Goal: Task Accomplishment & Management: Manage account settings

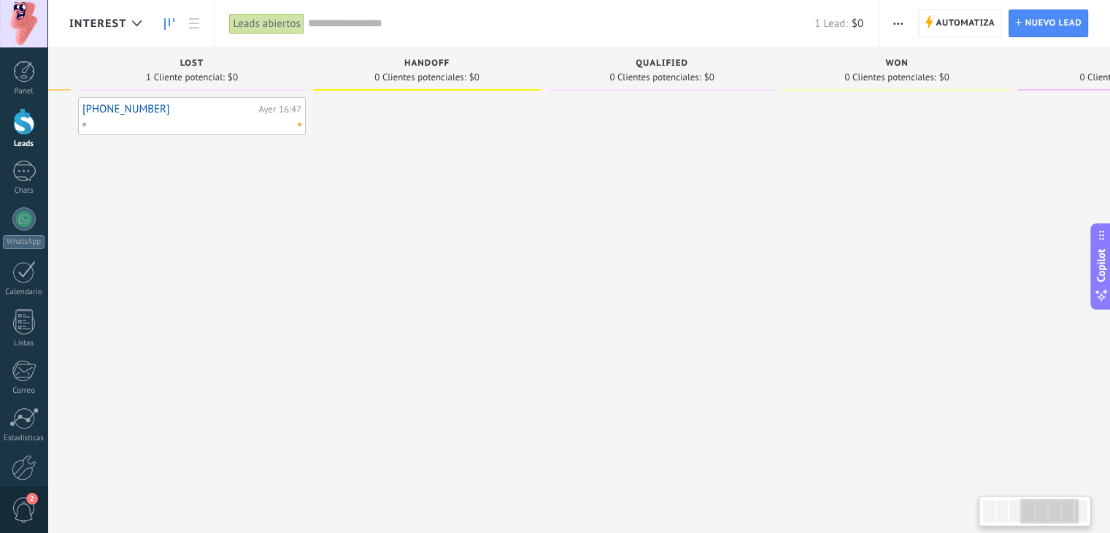
drag, startPoint x: 755, startPoint y: 231, endPoint x: 81, endPoint y: 208, distance: 673.9
click at [81, 208] on div "+5491158487444 Ayer 16:47" at bounding box center [192, 268] width 228 height 342
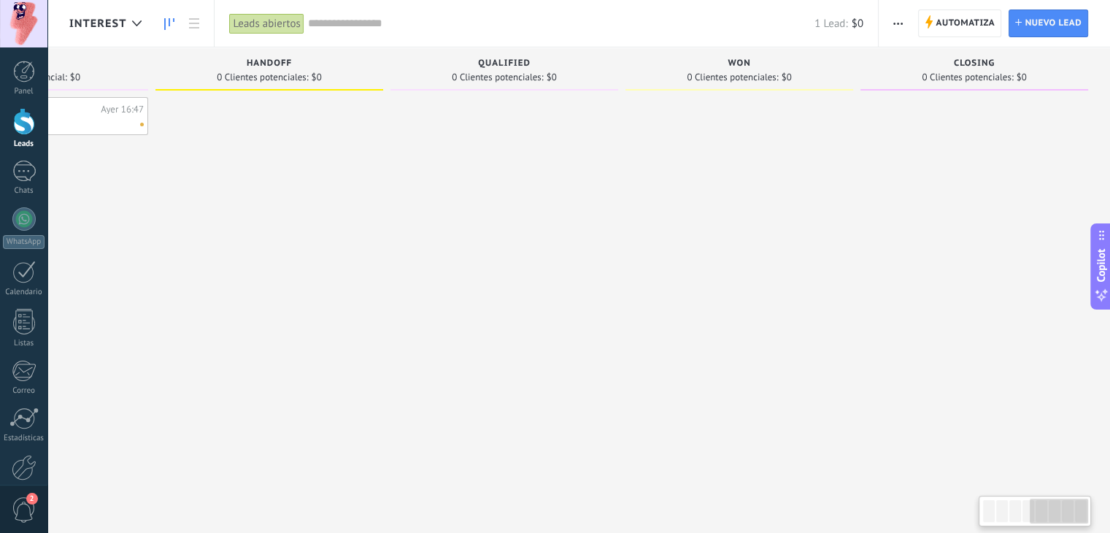
drag, startPoint x: 696, startPoint y: 216, endPoint x: 180, endPoint y: 216, distance: 516.6
click at [180, 215] on div "Leads Entrantes Solicitudes: 0 0 0 0 0 0 0 0 0 Awarness 0 Clientes potenciales:…" at bounding box center [163, 243] width 1894 height 392
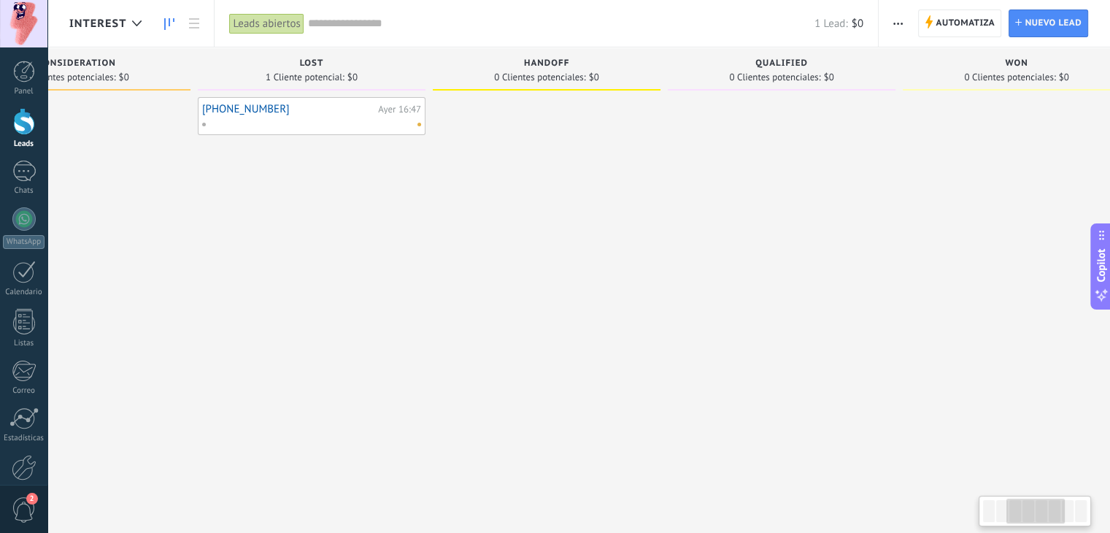
scroll to position [0, 50]
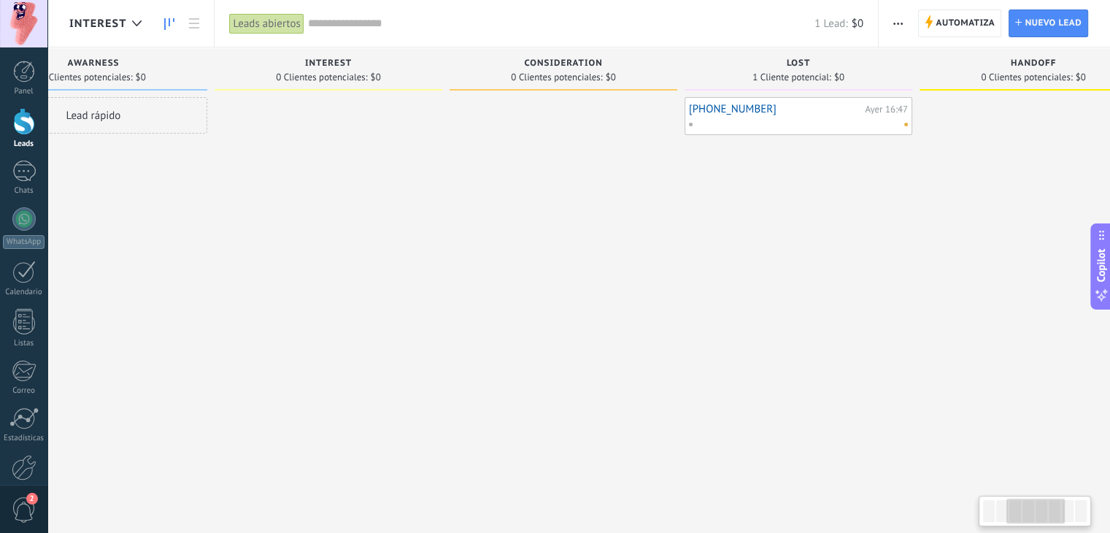
drag, startPoint x: 247, startPoint y: 216, endPoint x: 954, endPoint y: 230, distance: 707.9
click at [1007, 217] on div at bounding box center [1034, 268] width 228 height 342
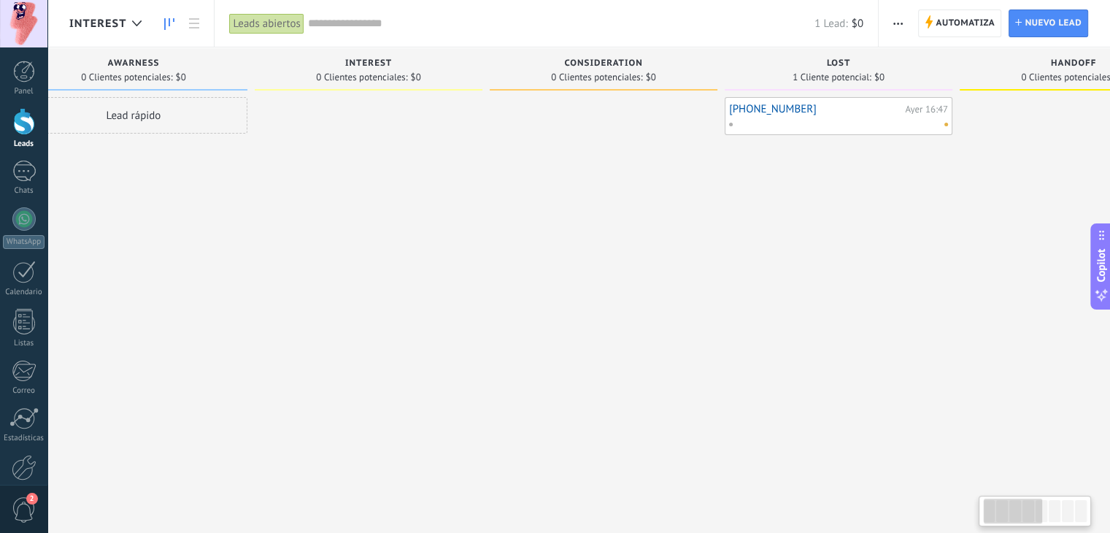
scroll to position [0, 0]
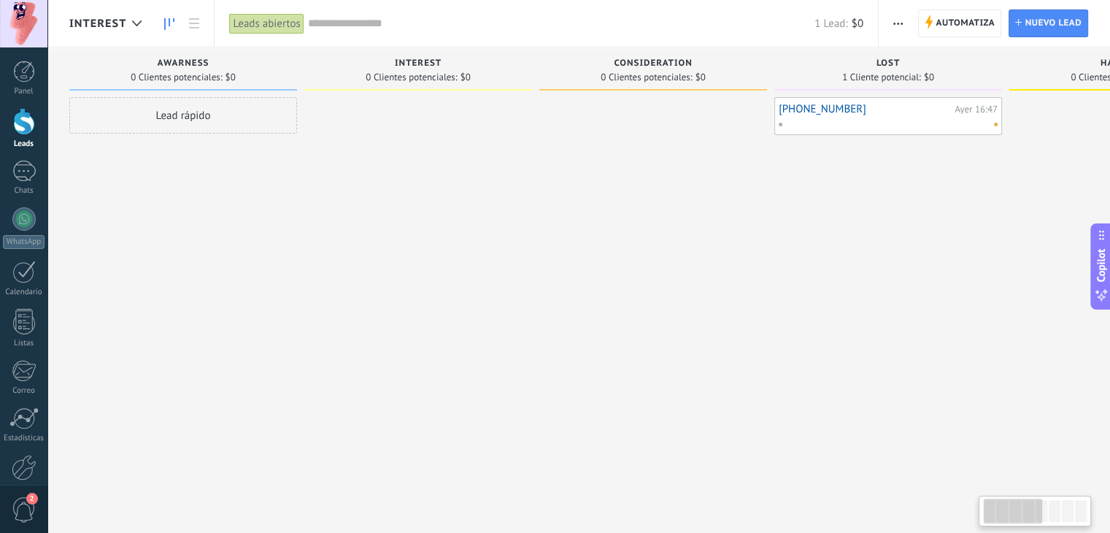
drag, startPoint x: 495, startPoint y: 223, endPoint x: 766, endPoint y: 234, distance: 270.9
click at [754, 234] on div "Leads Entrantes Solicitudes: 0 0 0 0 0 0 0 0 0 Awarness 0 Clientes potenciales:…" at bounding box center [1016, 243] width 1894 height 392
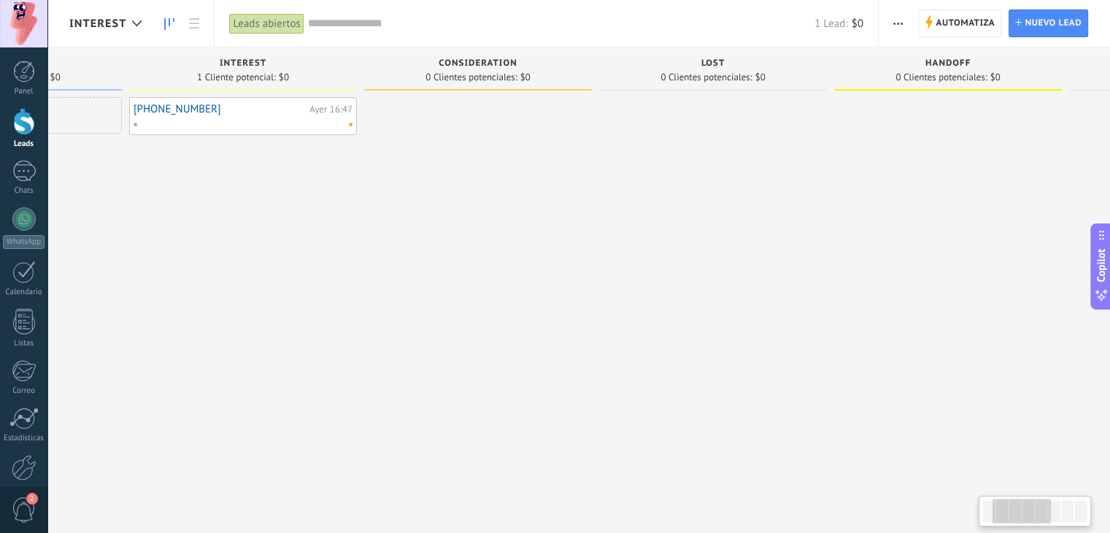
scroll to position [0, 173]
drag, startPoint x: 635, startPoint y: 244, endPoint x: 610, endPoint y: 267, distance: 33.6
click at [610, 267] on div at bounding box center [715, 268] width 228 height 342
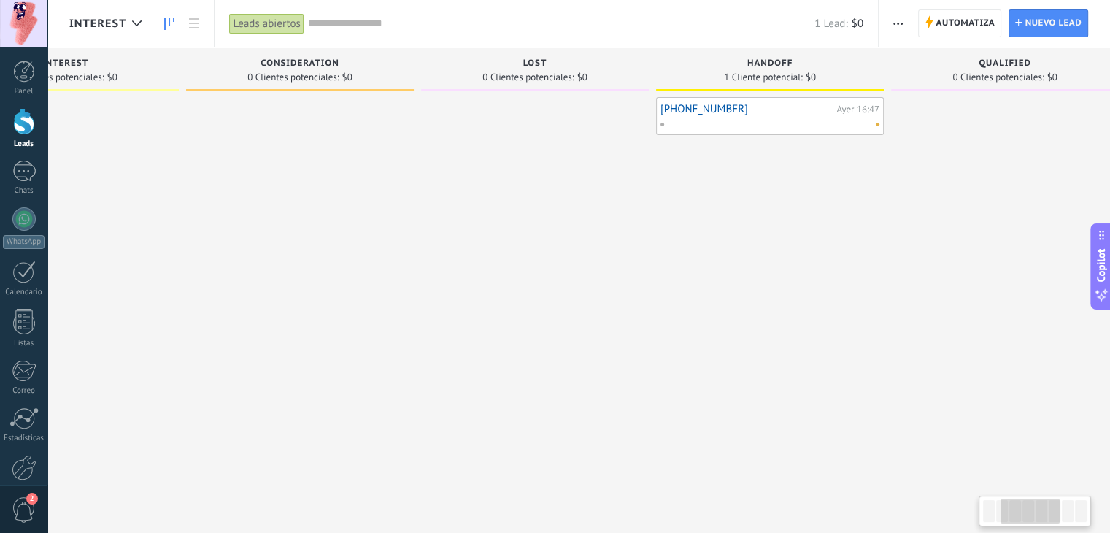
drag, startPoint x: 722, startPoint y: 236, endPoint x: 387, endPoint y: 221, distance: 336.0
click at [387, 221] on div at bounding box center [300, 268] width 228 height 342
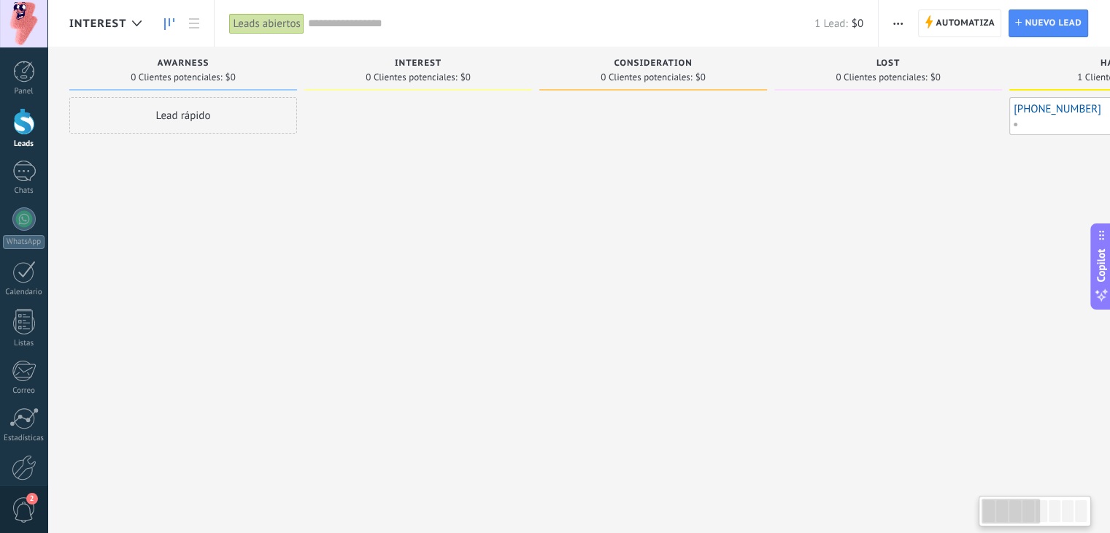
drag, startPoint x: 390, startPoint y: 150, endPoint x: 951, endPoint y: 267, distance: 573.3
click at [949, 267] on div "Leads Entrantes Solicitudes: 0 0 0 0 0 0 0 0 0 Awarness 0 Clientes potenciales:…" at bounding box center [1016, 243] width 1894 height 392
click at [563, 319] on div "Leads Entrantes Solicitudes: 0 0 0 0 0 0 0 0 0 Awarness 0 Clientes potenciales:…" at bounding box center [1016, 243] width 1894 height 392
drag, startPoint x: 582, startPoint y: 279, endPoint x: 708, endPoint y: 290, distance: 125.9
click at [707, 290] on div at bounding box center [653, 268] width 228 height 342
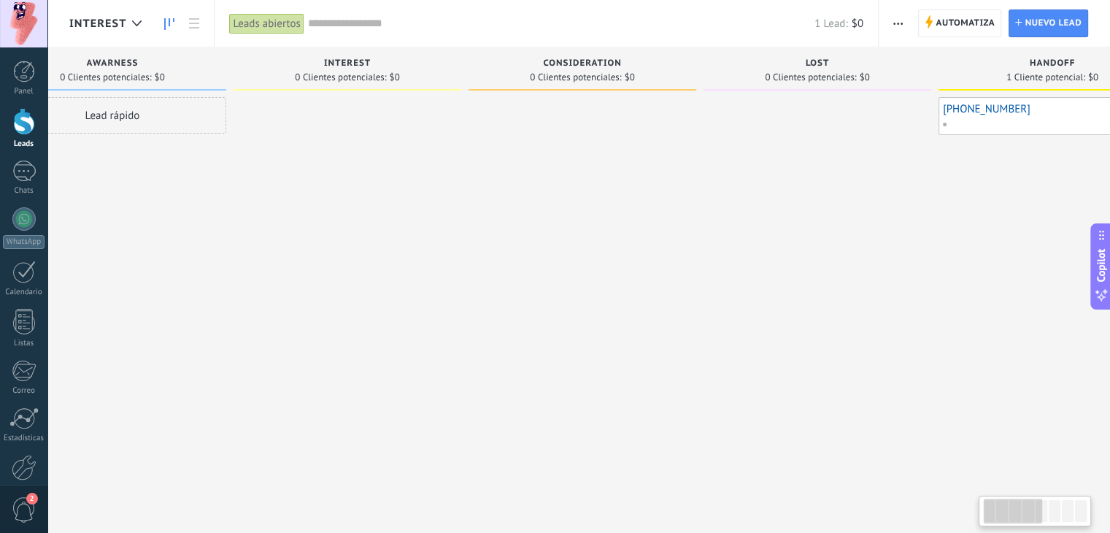
scroll to position [0, 30]
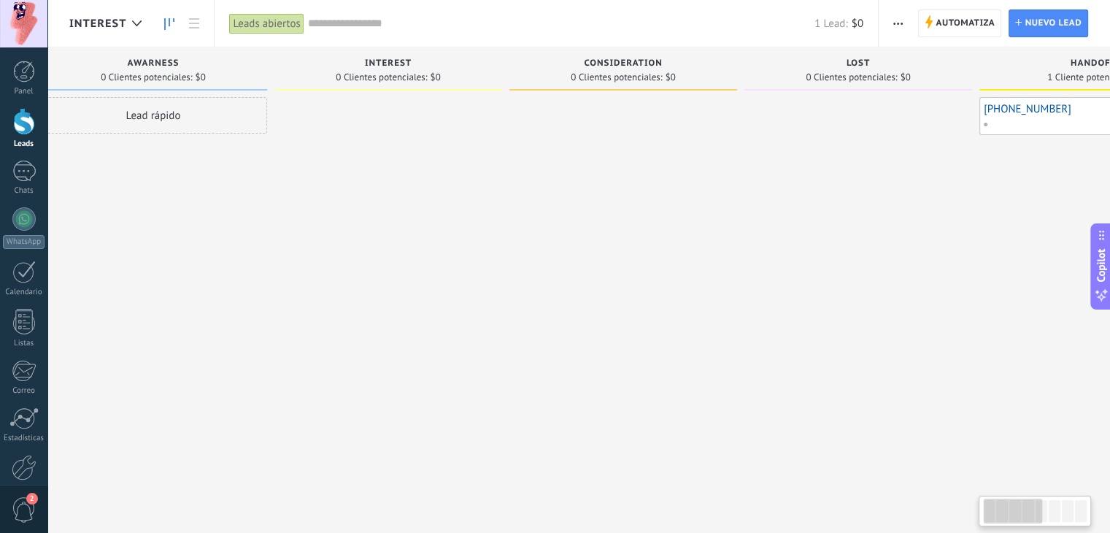
drag, startPoint x: 510, startPoint y: 298, endPoint x: 652, endPoint y: 301, distance: 142.3
click at [620, 299] on div at bounding box center [623, 268] width 228 height 342
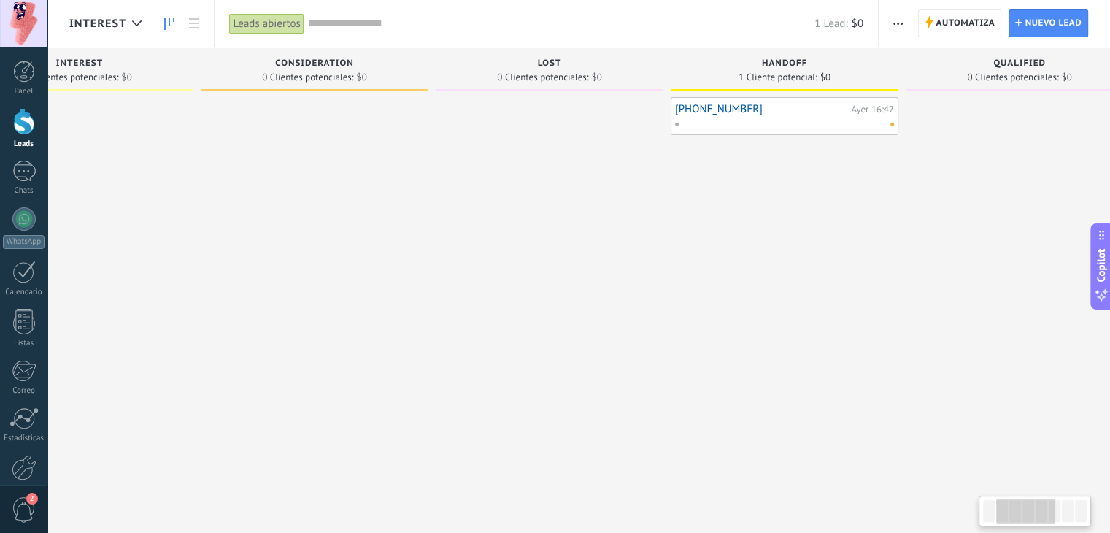
drag, startPoint x: 715, startPoint y: 298, endPoint x: 378, endPoint y: 279, distance: 337.7
click at [378, 278] on div at bounding box center [315, 268] width 228 height 342
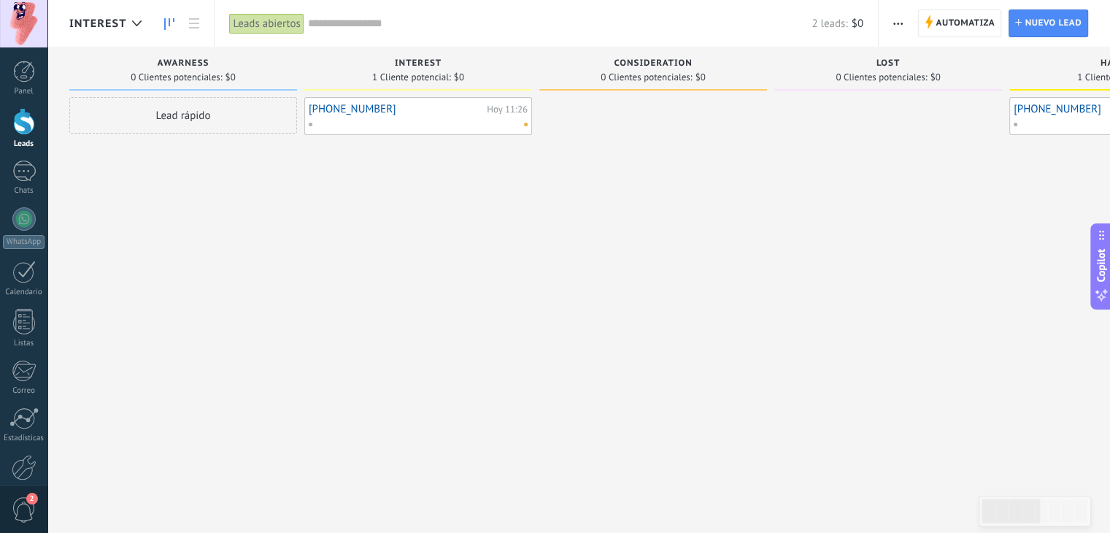
click at [458, 107] on link "+5491158487444" at bounding box center [396, 109] width 174 height 12
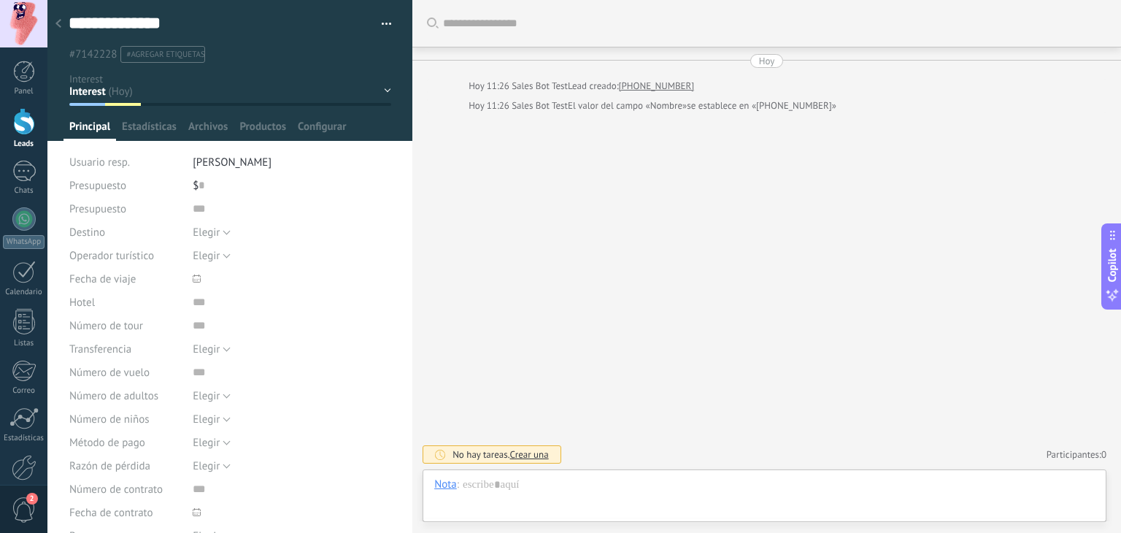
click at [388, 12] on div "**********" at bounding box center [230, 31] width 366 height 63
click at [382, 16] on button "button" at bounding box center [381, 24] width 21 height 22
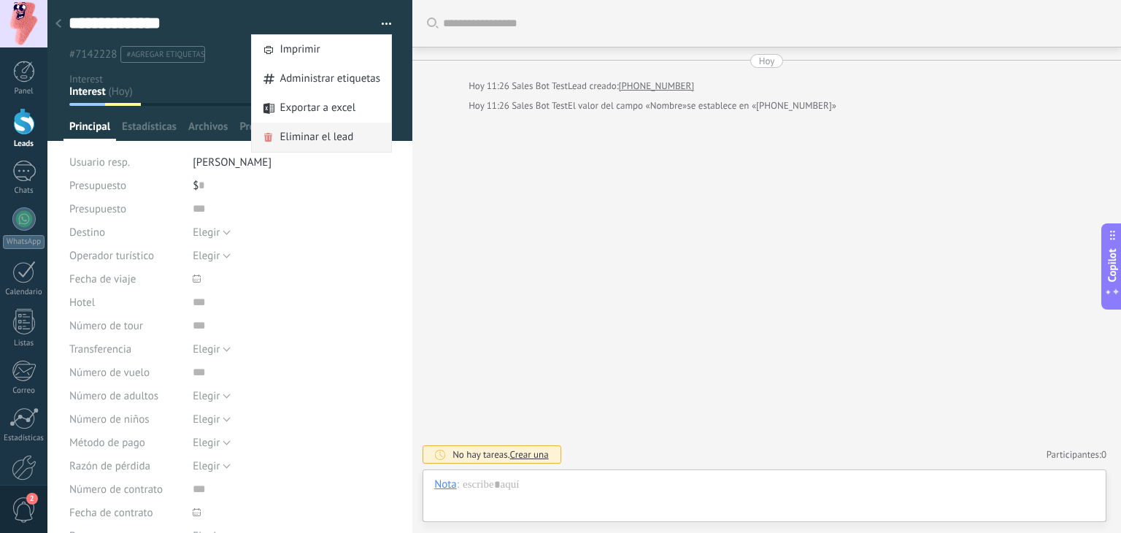
click at [307, 138] on span "Eliminar el lead" at bounding box center [316, 137] width 74 height 29
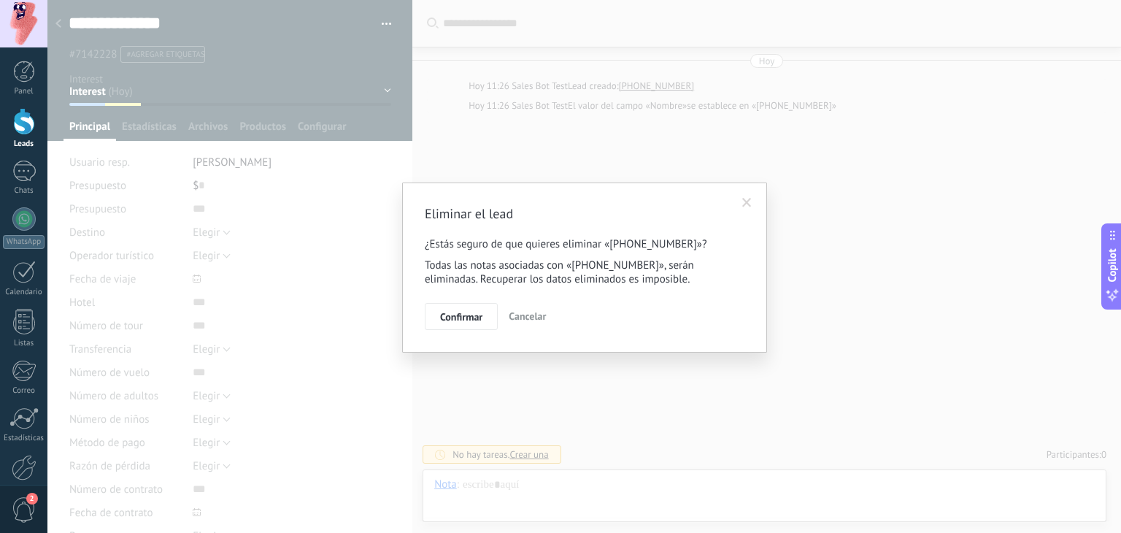
click at [455, 306] on button "Confirmar" at bounding box center [461, 317] width 73 height 28
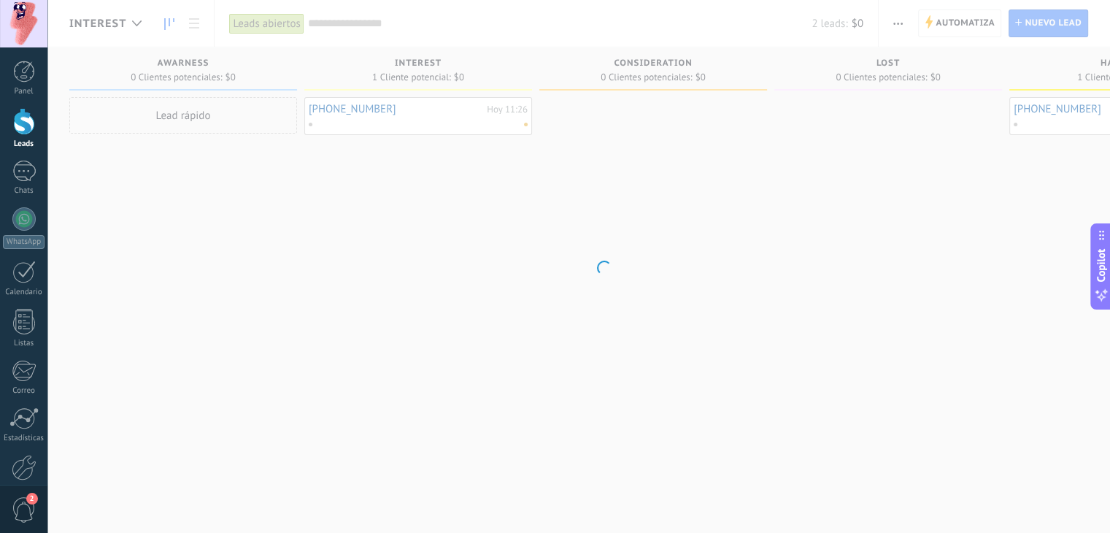
click at [654, 217] on body ".abccls-1,.abccls-2{fill-rule:evenodd}.abccls-2{fill:#fff} .abfcls-1{fill:none}…" at bounding box center [555, 266] width 1110 height 533
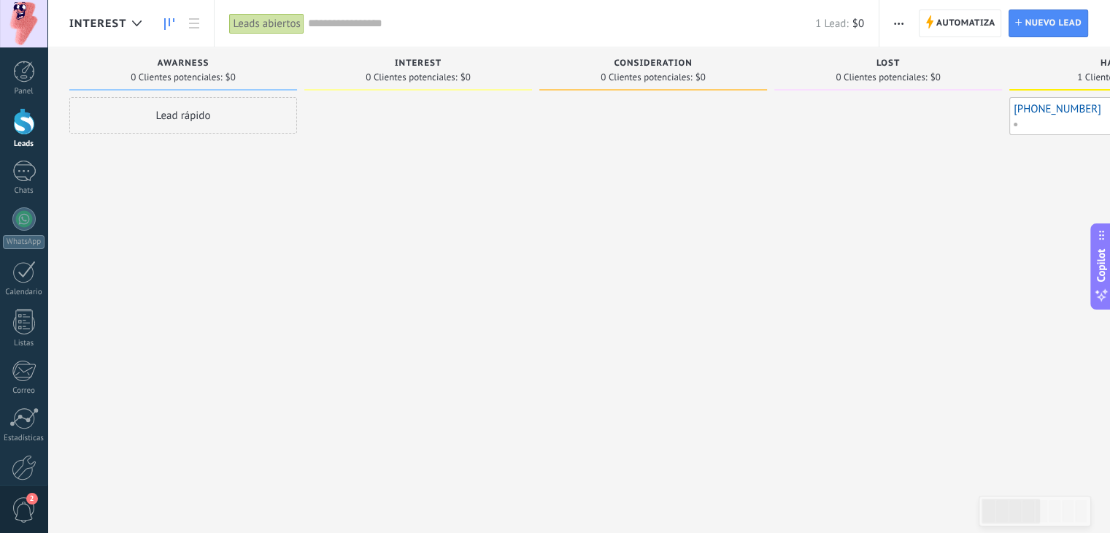
click at [1068, 115] on div "+5491158487444 Ayer 16:47 No hay tareas" at bounding box center [1123, 115] width 219 height 29
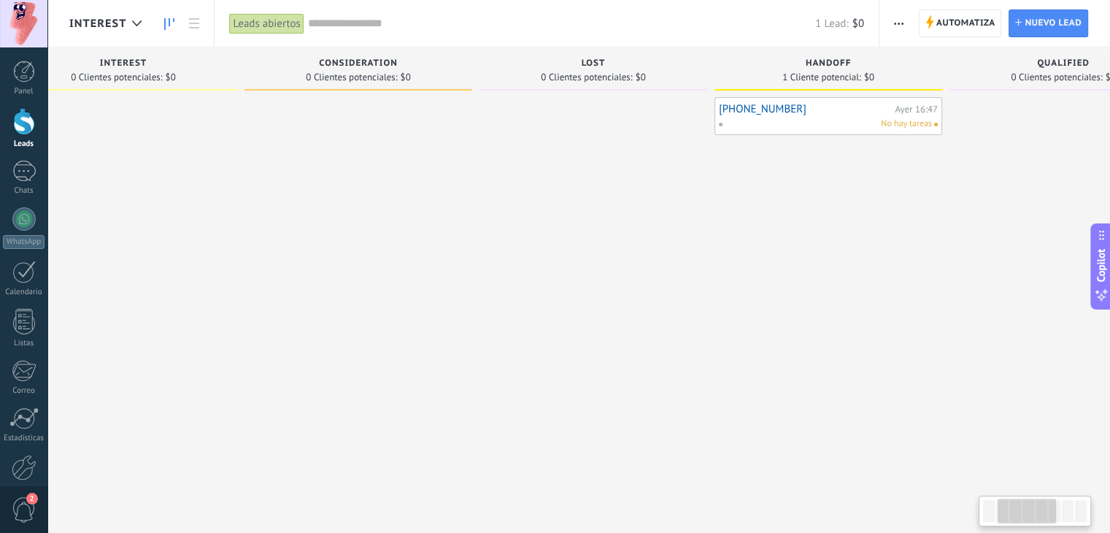
drag, startPoint x: 913, startPoint y: 239, endPoint x: 664, endPoint y: 233, distance: 248.9
click at [664, 235] on div at bounding box center [593, 268] width 228 height 342
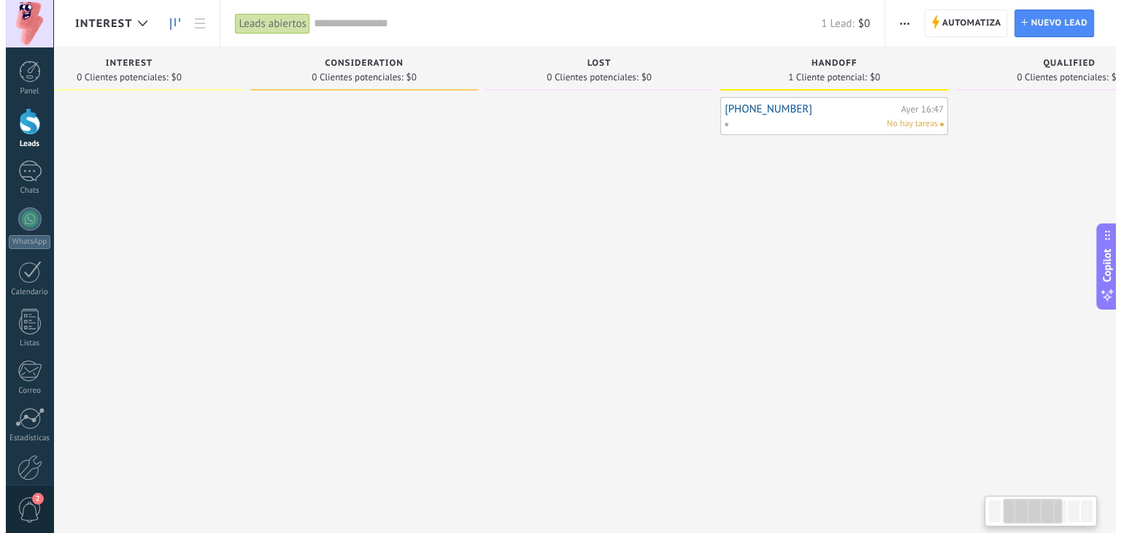
scroll to position [0, 306]
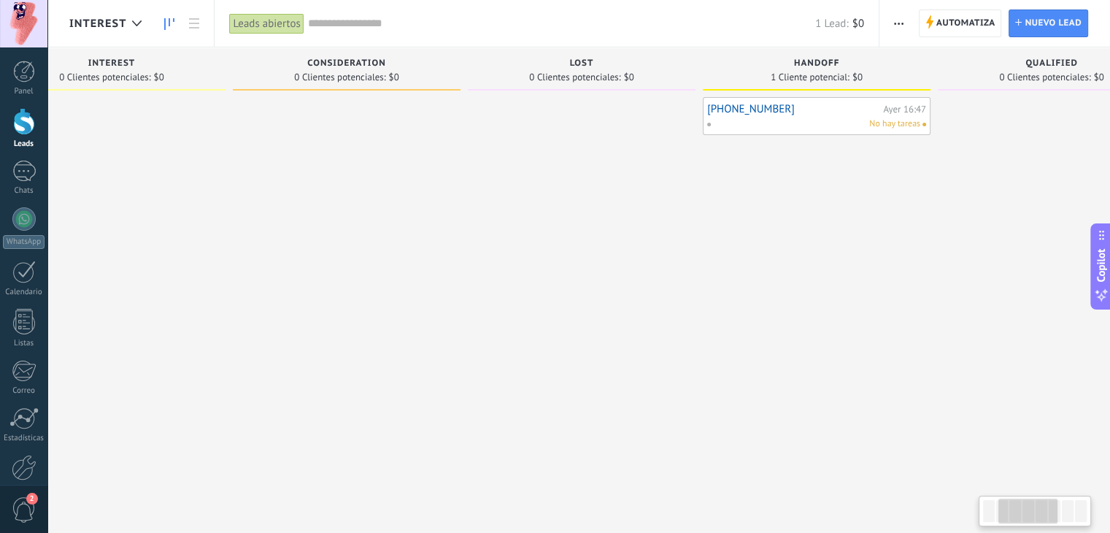
click at [833, 109] on link "[PHONE_NUMBER]" at bounding box center [793, 109] width 172 height 12
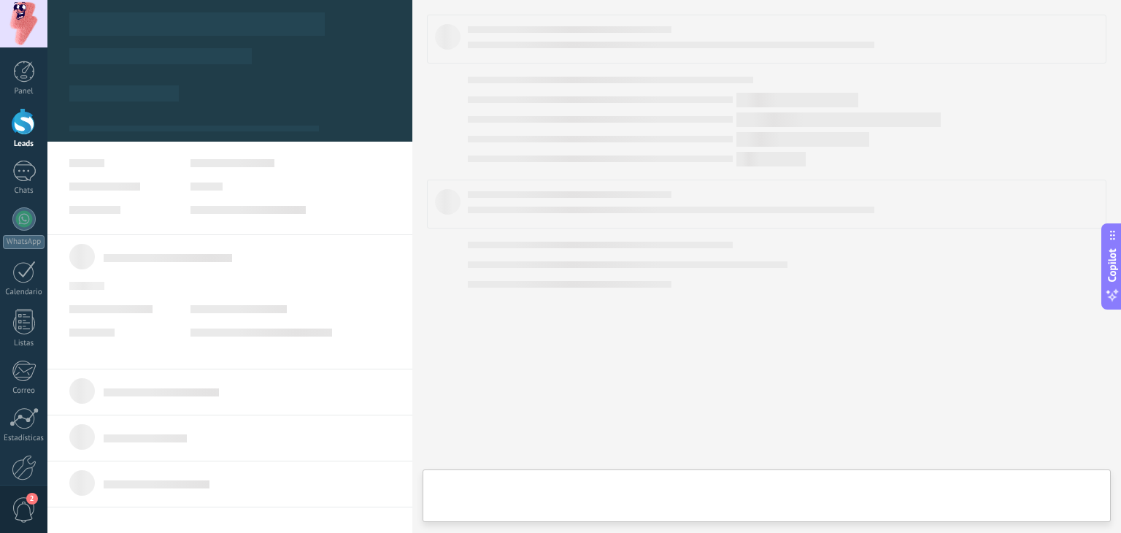
type textarea "**********"
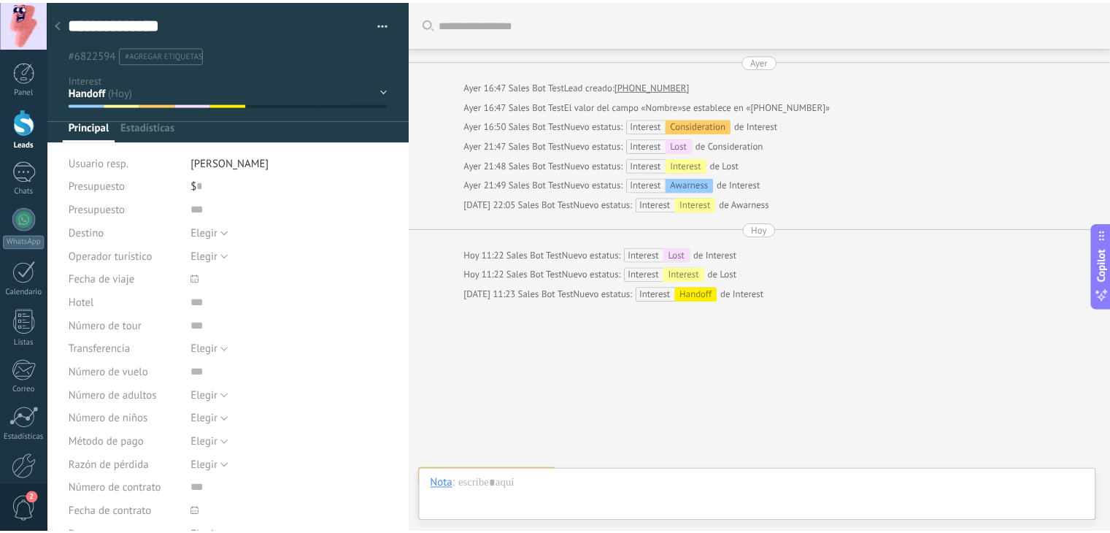
scroll to position [23, 0]
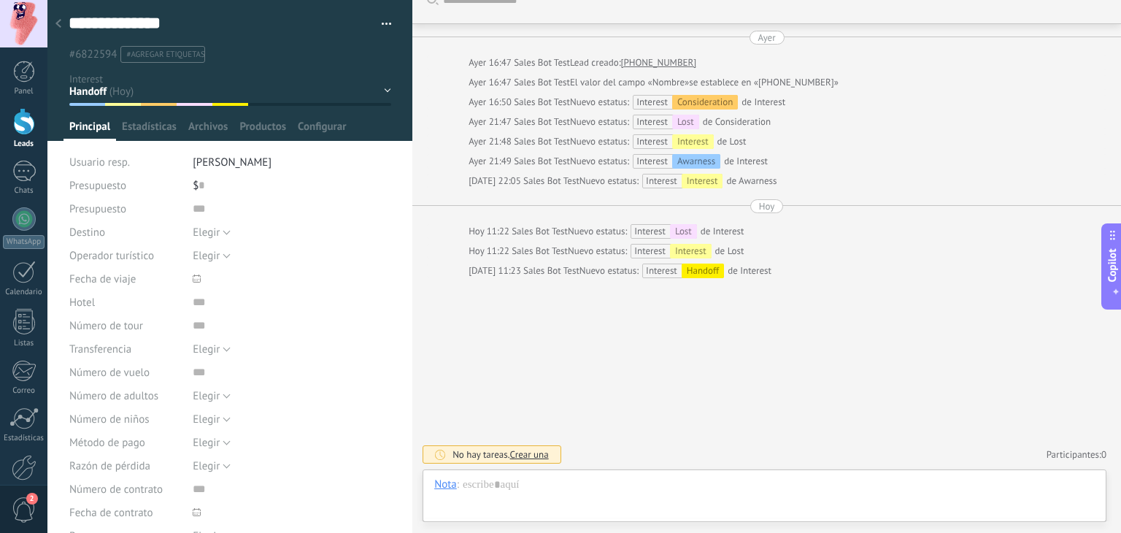
click at [384, 20] on button "button" at bounding box center [381, 24] width 21 height 22
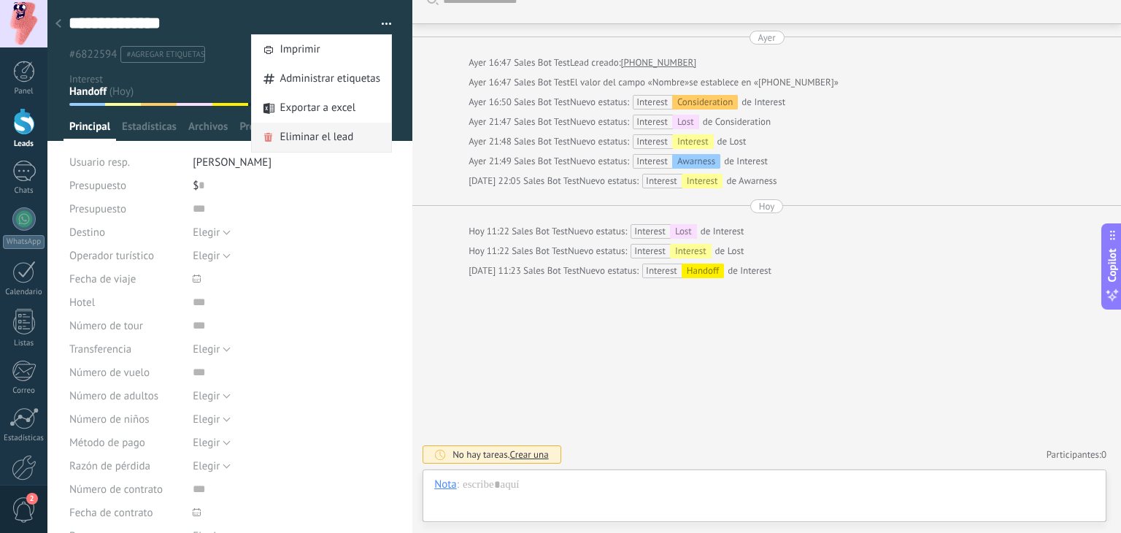
click at [303, 132] on span "Eliminar el lead" at bounding box center [316, 137] width 74 height 29
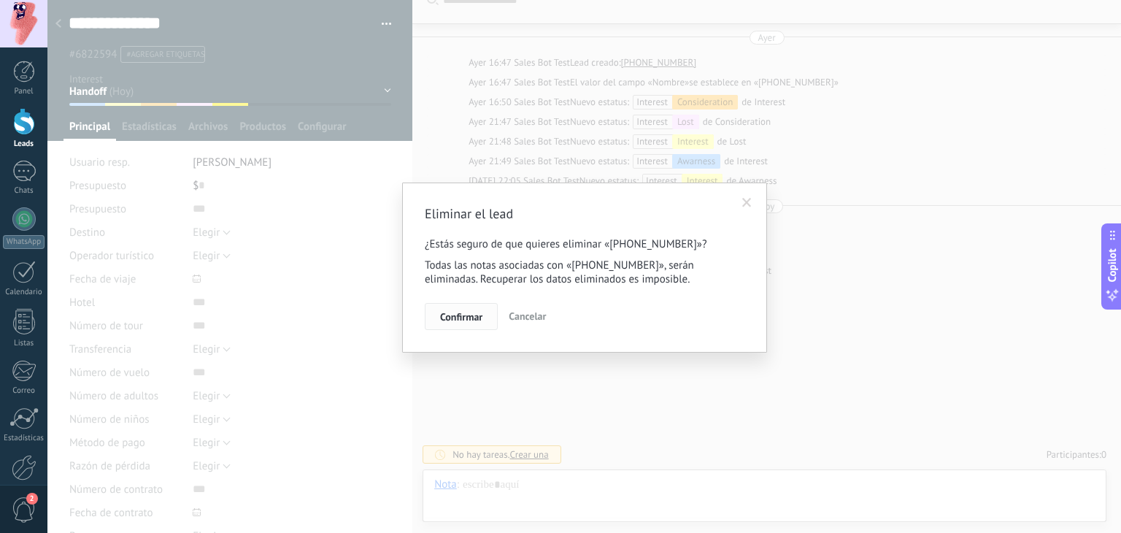
click at [463, 314] on span "Confirmar" at bounding box center [461, 317] width 42 height 10
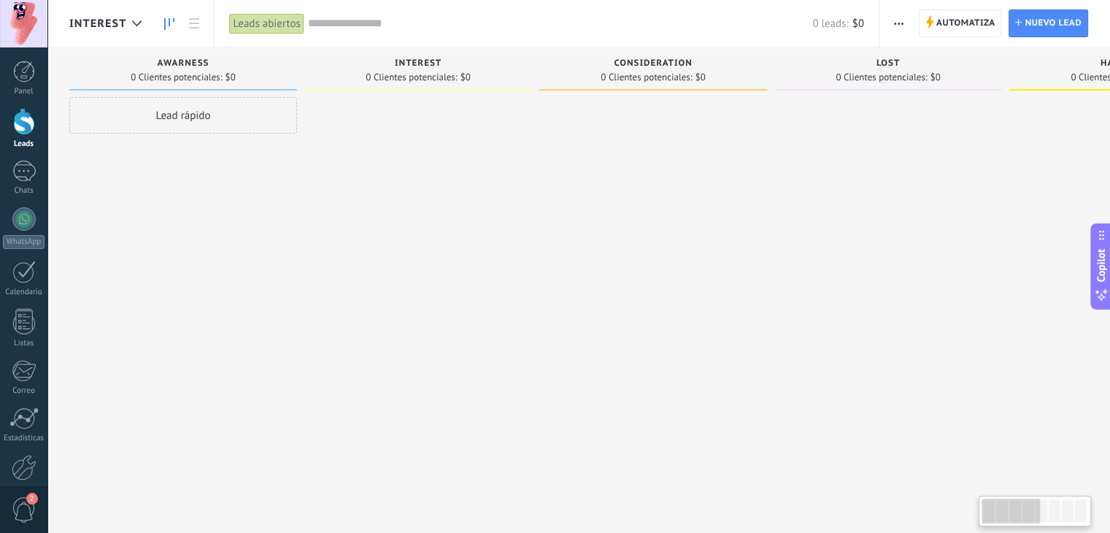
drag, startPoint x: 615, startPoint y: 342, endPoint x: 977, endPoint y: 334, distance: 362.0
click at [954, 334] on div "Leads Entrantes Solicitudes: 0 0 0 0 0 0 0 0 0 Awarness 0 Clientes potenciales:…" at bounding box center [1016, 243] width 1894 height 392
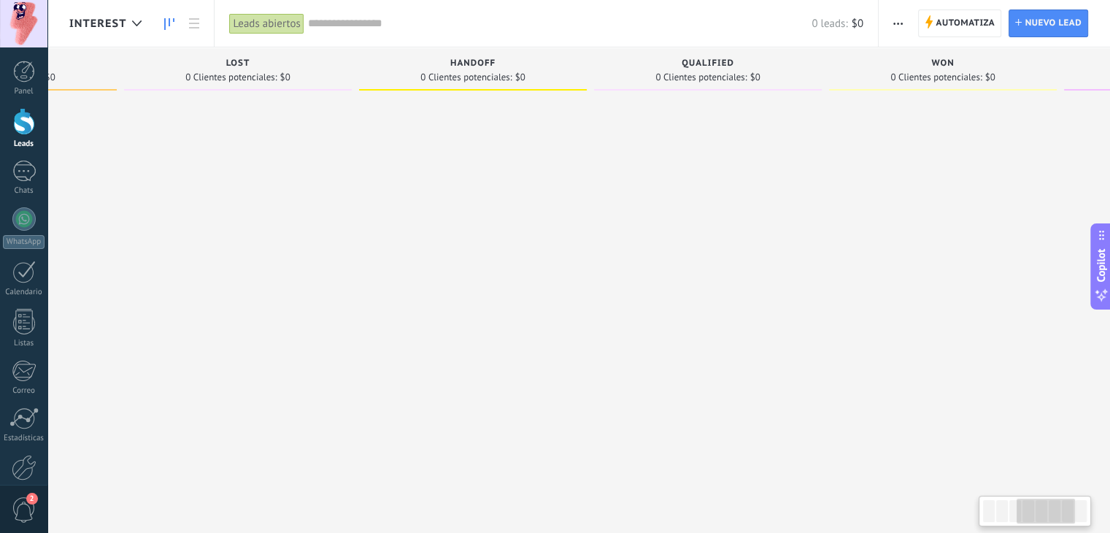
scroll to position [0, 659]
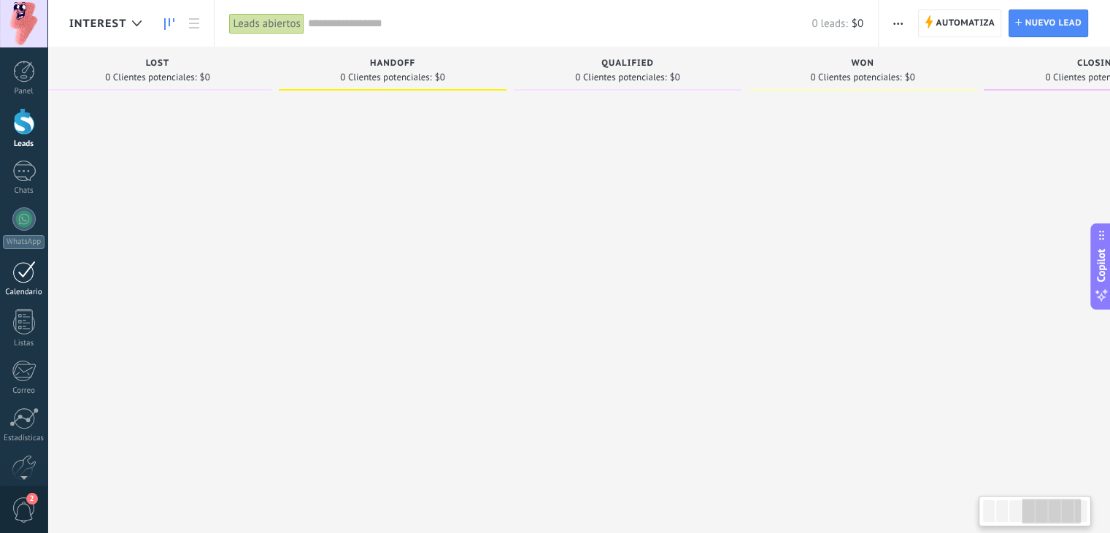
click at [0, 279] on body ".abccls-1,.abccls-2{fill-rule:evenodd}.abccls-2{fill:#fff} .abfcls-1{fill:none}…" at bounding box center [555, 266] width 1110 height 533
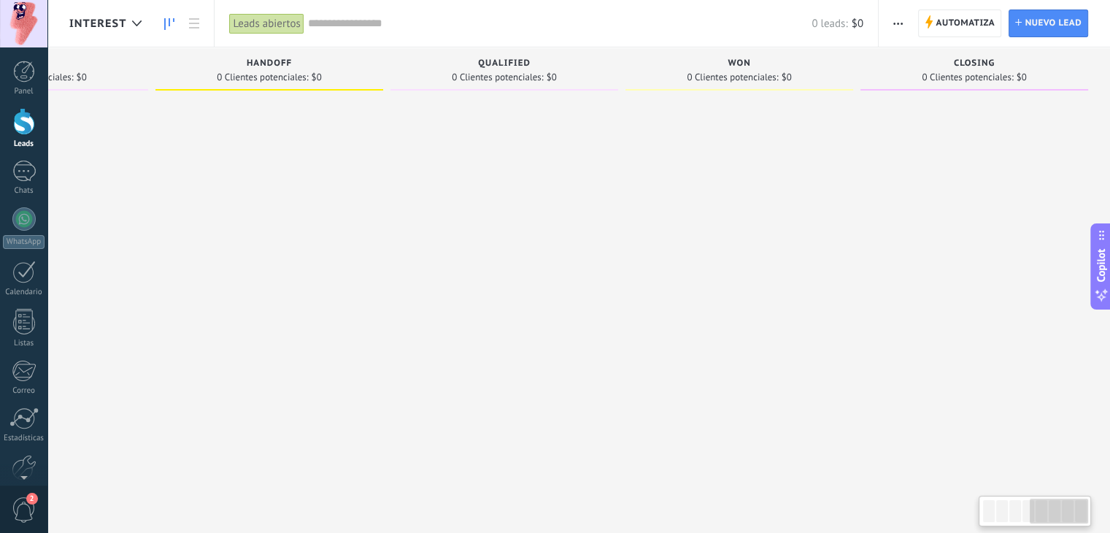
scroll to position [0, 290]
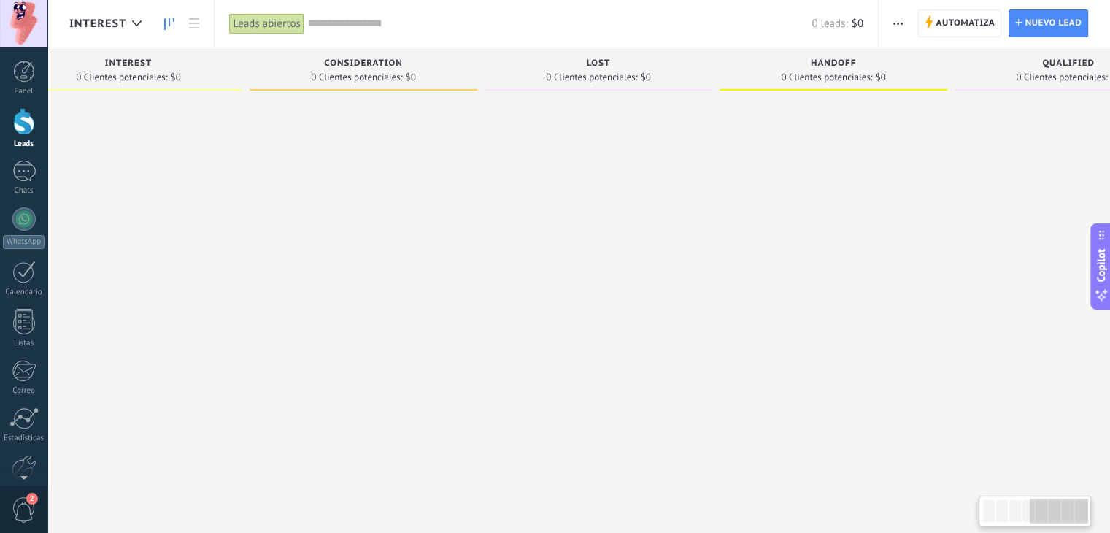
drag, startPoint x: 402, startPoint y: 307, endPoint x: 1120, endPoint y: 355, distance: 719.6
click at [1109, 355] on html ".abccls-1,.abccls-2{fill-rule:evenodd}.abccls-2{fill:#fff} .abfcls-1{fill:none}…" at bounding box center [555, 266] width 1110 height 533
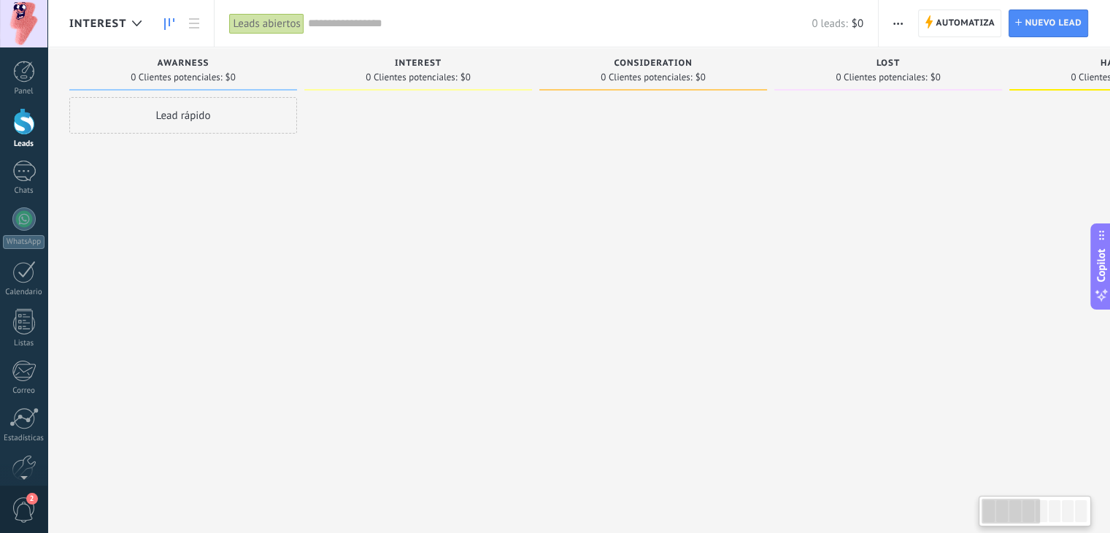
drag, startPoint x: 544, startPoint y: 316, endPoint x: 798, endPoint y: 323, distance: 253.3
click at [798, 323] on div "Leads Entrantes Solicitudes: 0 0 0 0 0 0 0 0 0 Awarness 0 Clientes potenciales:…" at bounding box center [1016, 243] width 1894 height 392
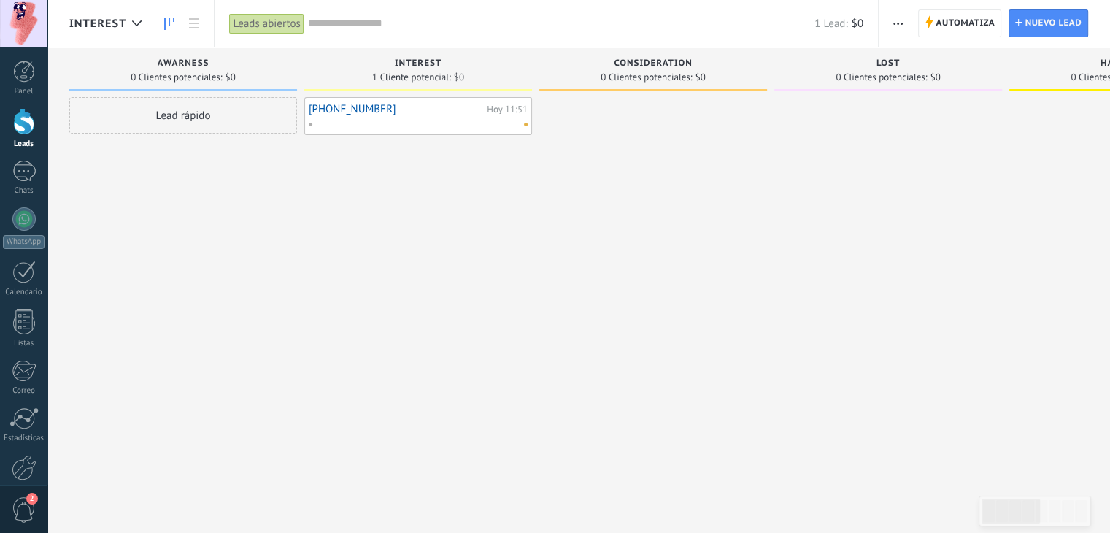
click at [419, 124] on div at bounding box center [415, 123] width 214 height 13
click at [414, 110] on link "[PHONE_NUMBER]" at bounding box center [396, 109] width 174 height 12
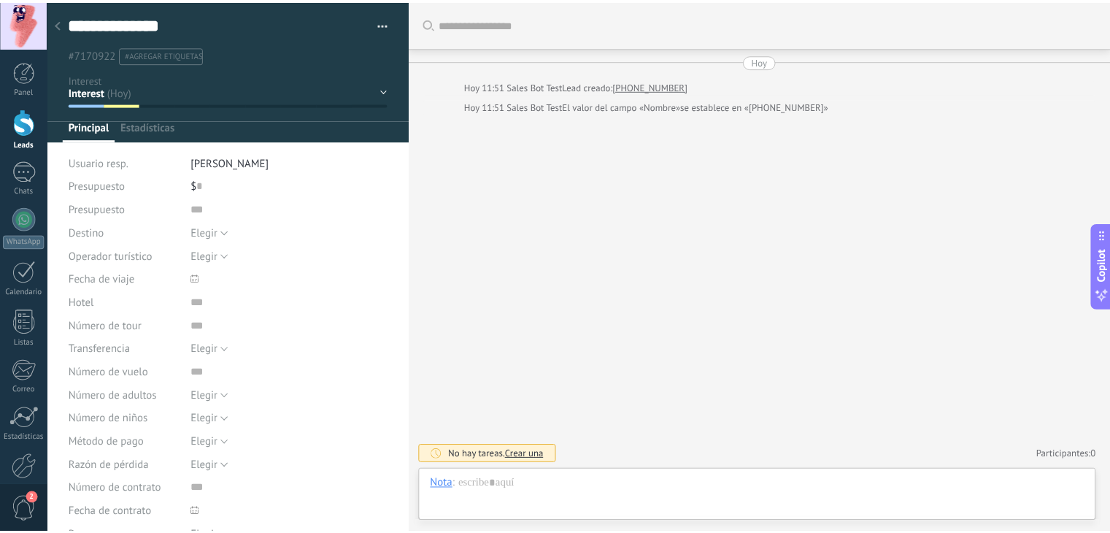
scroll to position [21, 0]
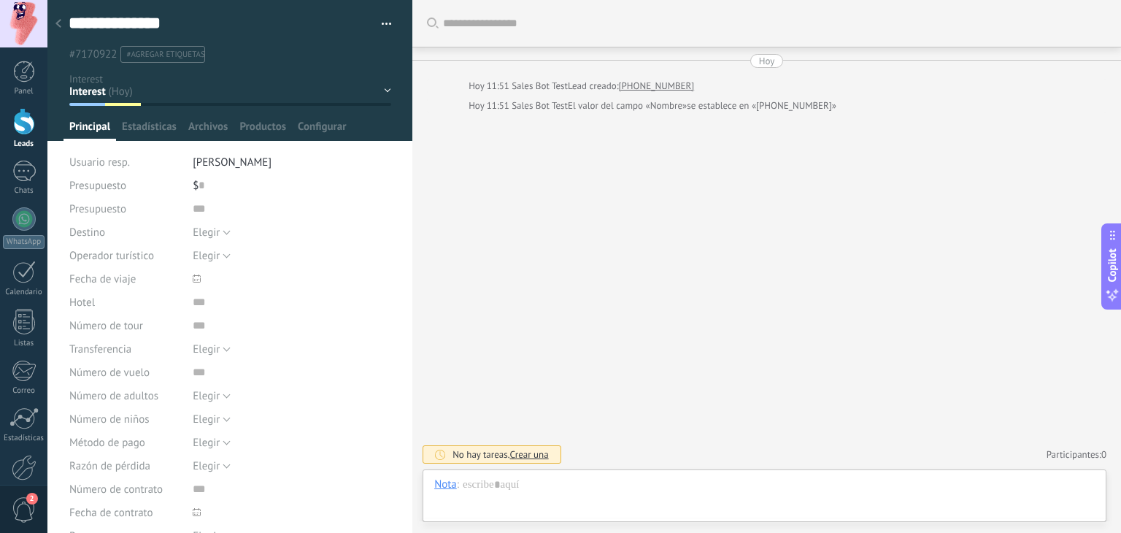
click at [386, 25] on span "button" at bounding box center [387, 26] width 10 height 3
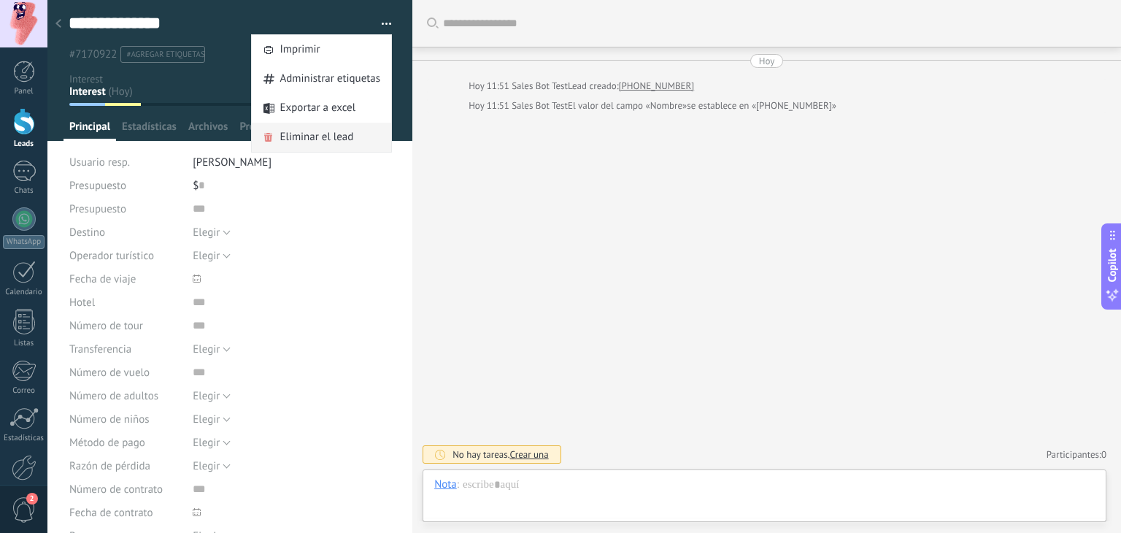
click at [325, 134] on span "Eliminar el lead" at bounding box center [316, 137] width 74 height 29
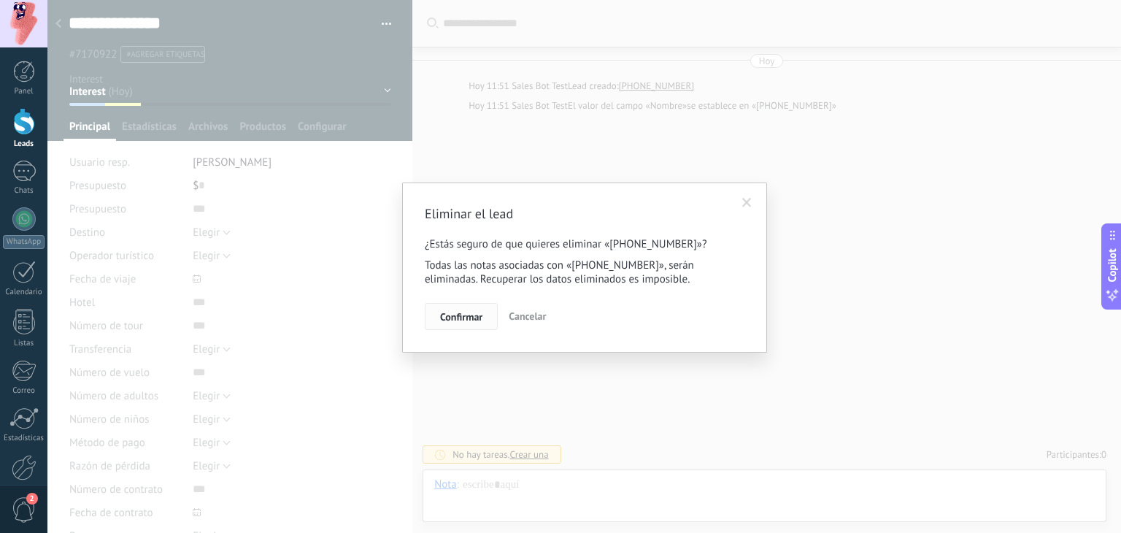
click at [465, 324] on button "Confirmar" at bounding box center [461, 317] width 73 height 28
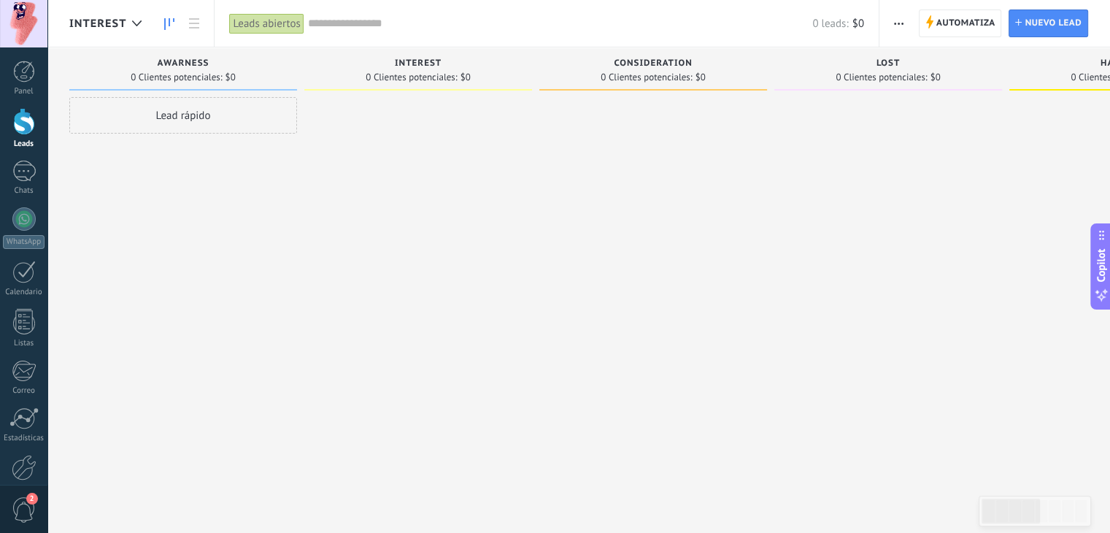
drag, startPoint x: 74, startPoint y: 336, endPoint x: 87, endPoint y: 217, distance: 120.3
click at [75, 336] on div "Lead rápido" at bounding box center [183, 268] width 228 height 342
drag, startPoint x: 575, startPoint y: 215, endPoint x: 919, endPoint y: 190, distance: 345.4
click at [877, 209] on div "Leads Entrantes Solicitudes: 0 0 0 0 0 0 0 0 0 [GEOGRAPHIC_DATA] 0 Clientes pot…" at bounding box center [1016, 243] width 1894 height 392
click at [81, 257] on div "Lead rápido" at bounding box center [183, 268] width 228 height 342
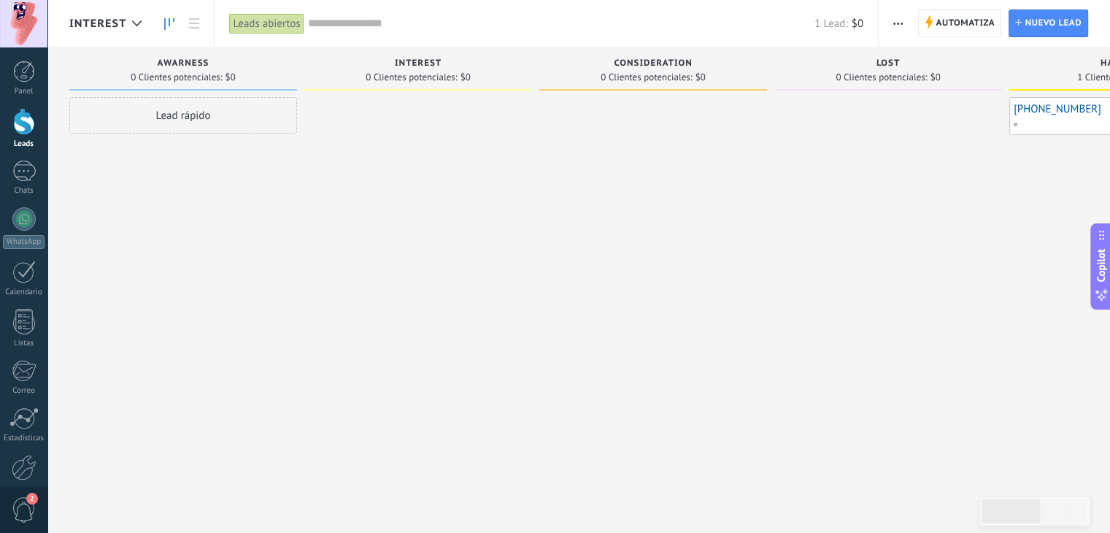
click at [1063, 112] on link "[PHONE_NUMBER]" at bounding box center [1101, 109] width 174 height 12
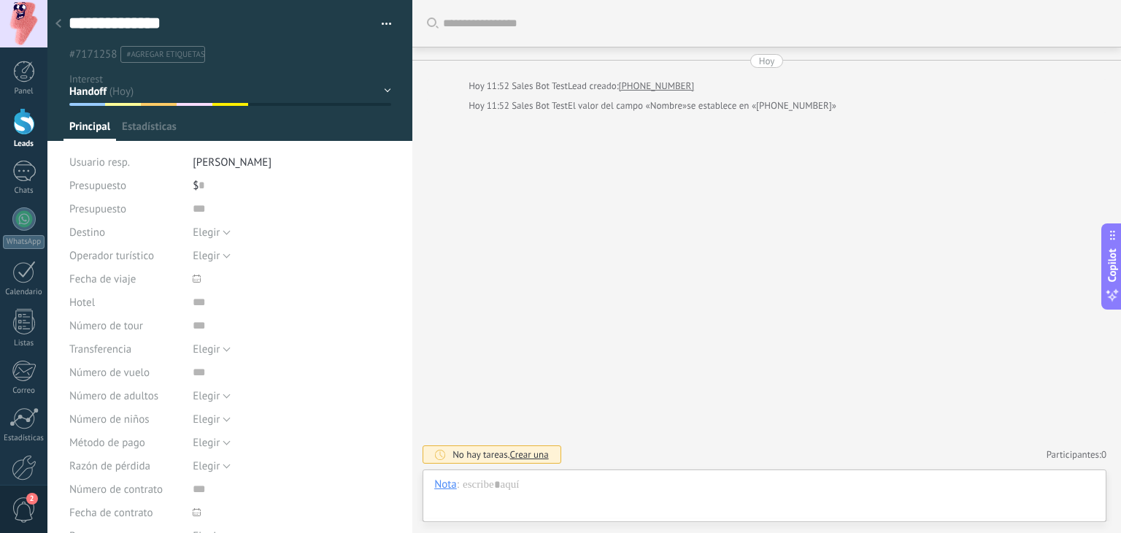
scroll to position [21, 0]
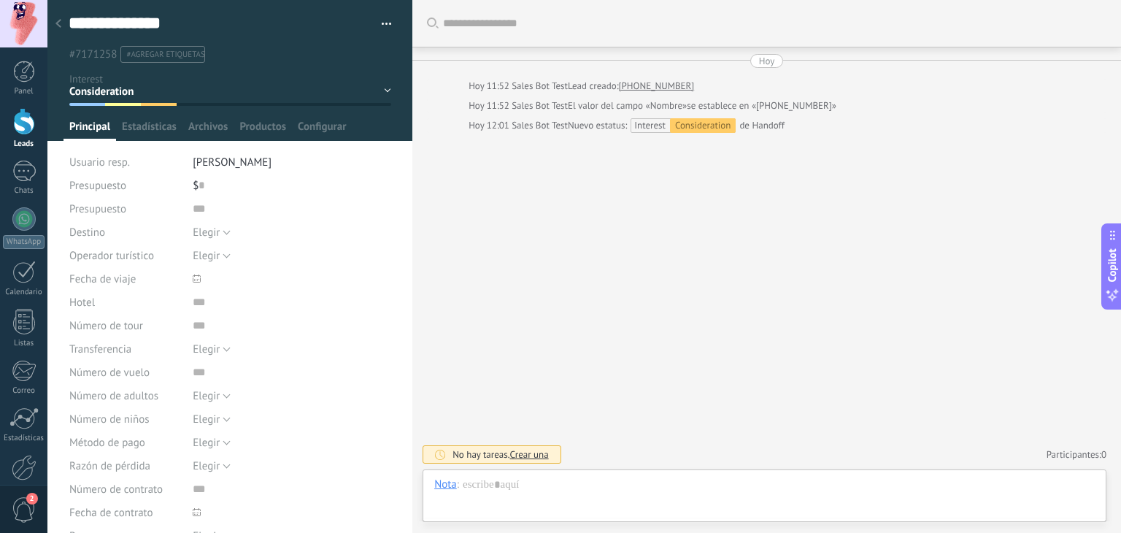
click at [61, 26] on div at bounding box center [58, 24] width 20 height 28
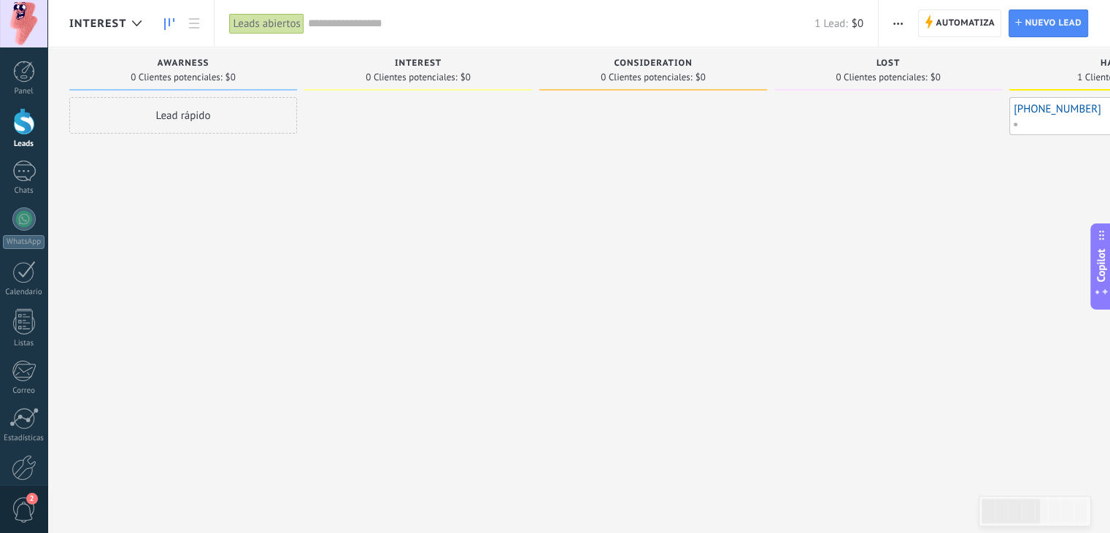
click at [1055, 107] on link "[PHONE_NUMBER]" at bounding box center [1101, 109] width 174 height 12
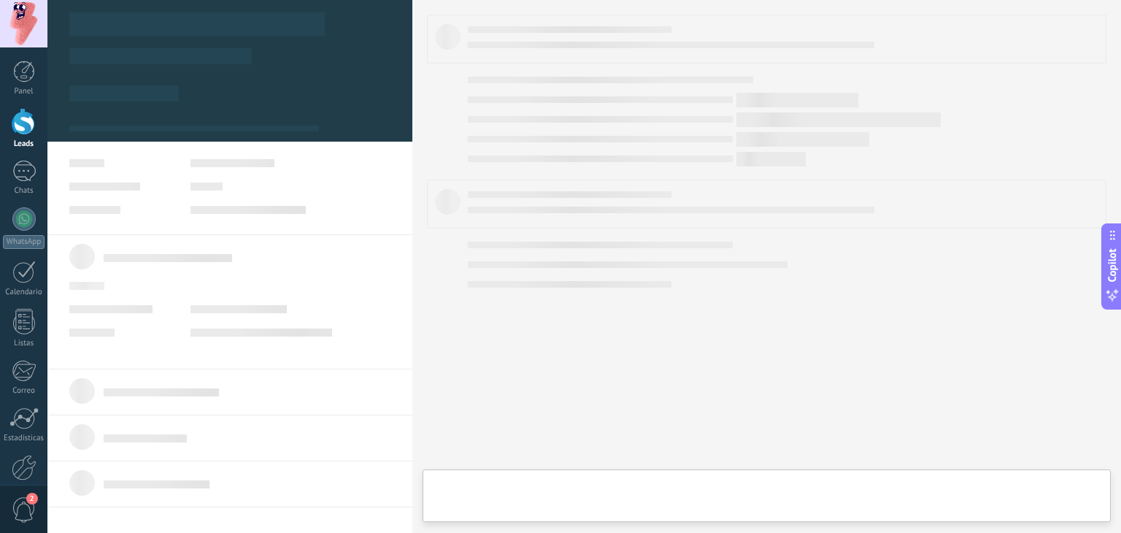
type textarea "**********"
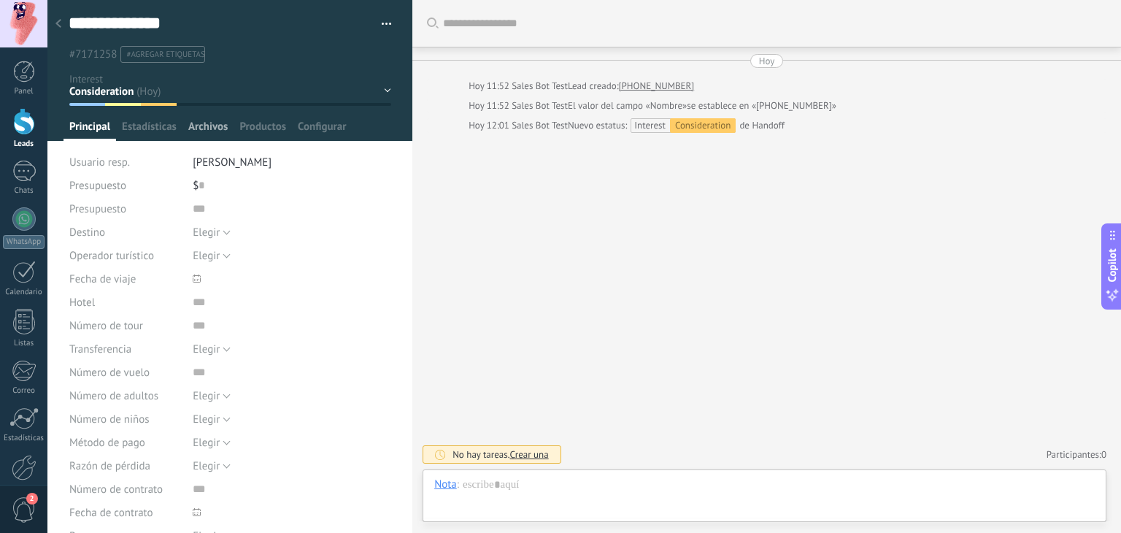
click at [215, 135] on span "Archivos" at bounding box center [207, 130] width 39 height 21
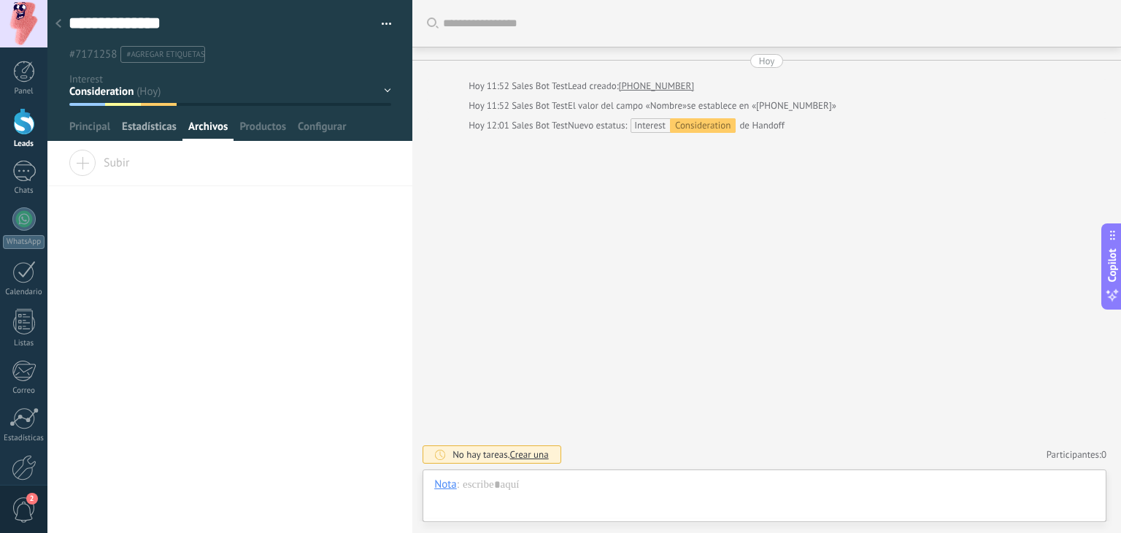
click at [134, 124] on span "Estadísticas" at bounding box center [149, 130] width 55 height 21
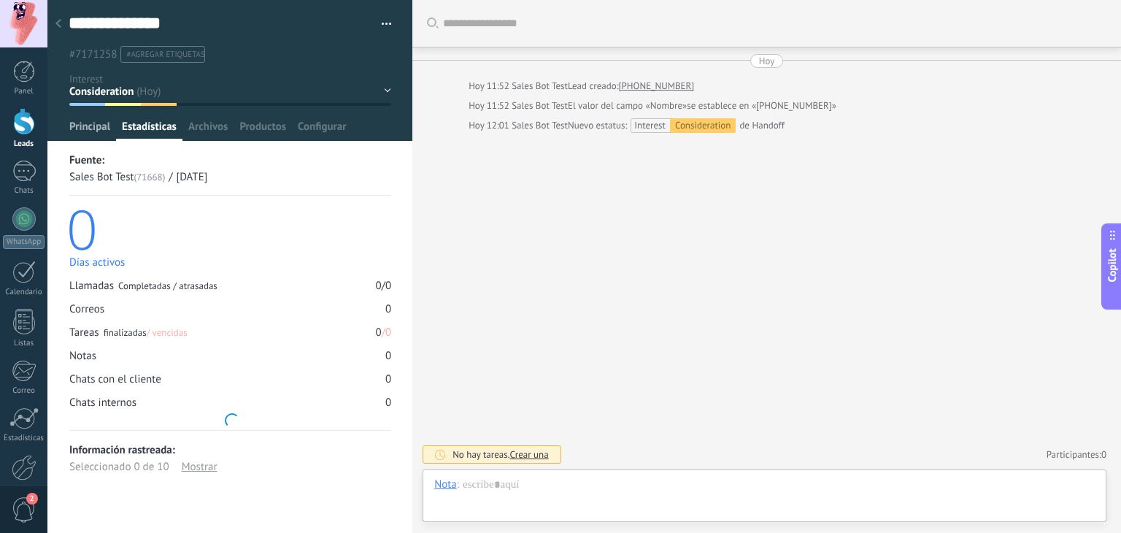
click at [82, 129] on span "Principal" at bounding box center [89, 130] width 41 height 21
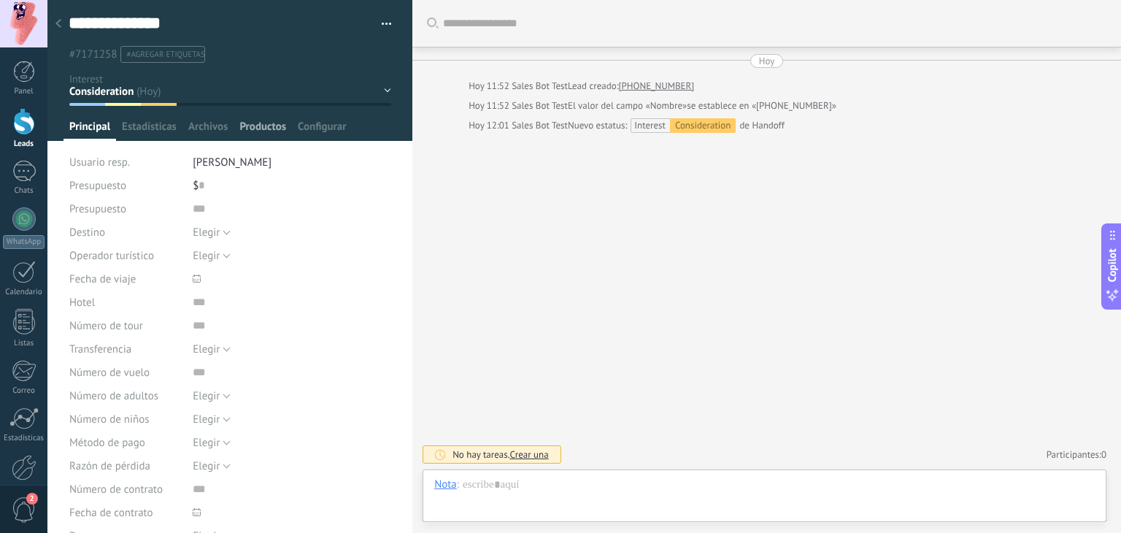
click at [250, 124] on span "Productos" at bounding box center [262, 130] width 47 height 21
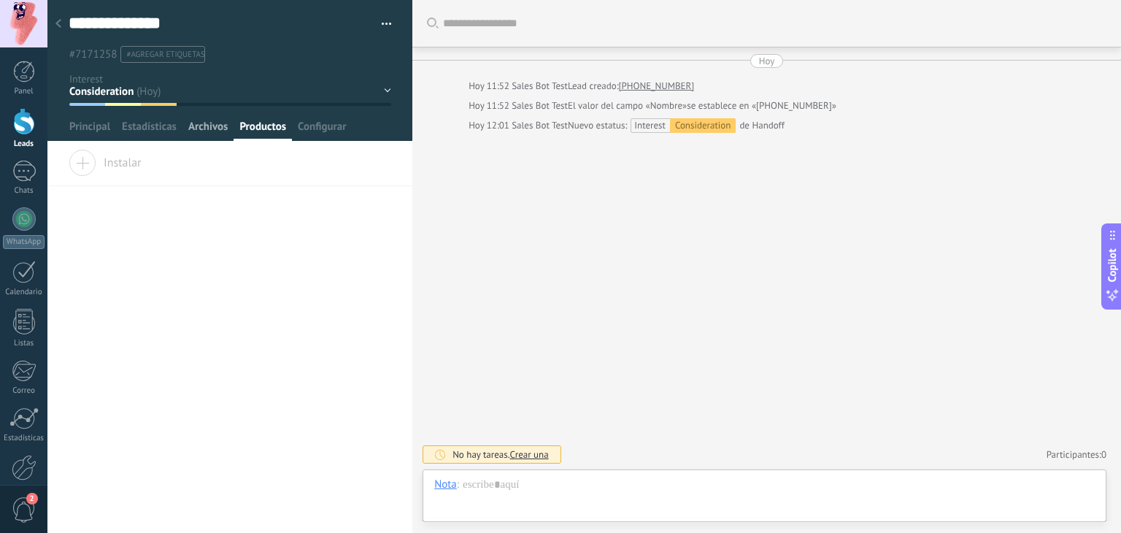
click at [208, 131] on span "Archivos" at bounding box center [207, 130] width 39 height 21
click at [151, 124] on span "Estadísticas" at bounding box center [149, 130] width 55 height 21
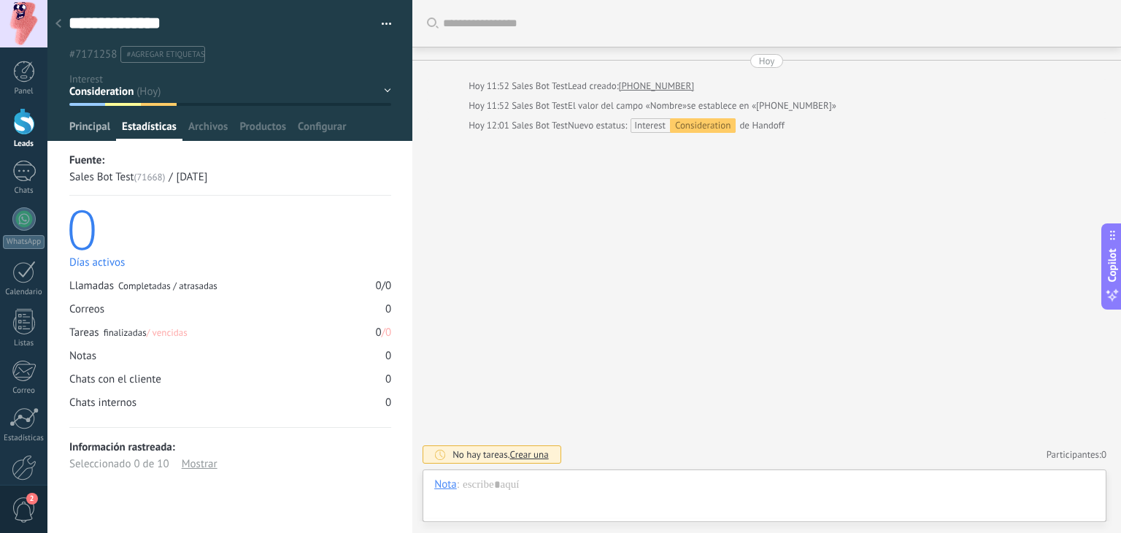
click at [96, 133] on span "Principal" at bounding box center [89, 130] width 41 height 21
